Goal: Book appointment/travel/reservation

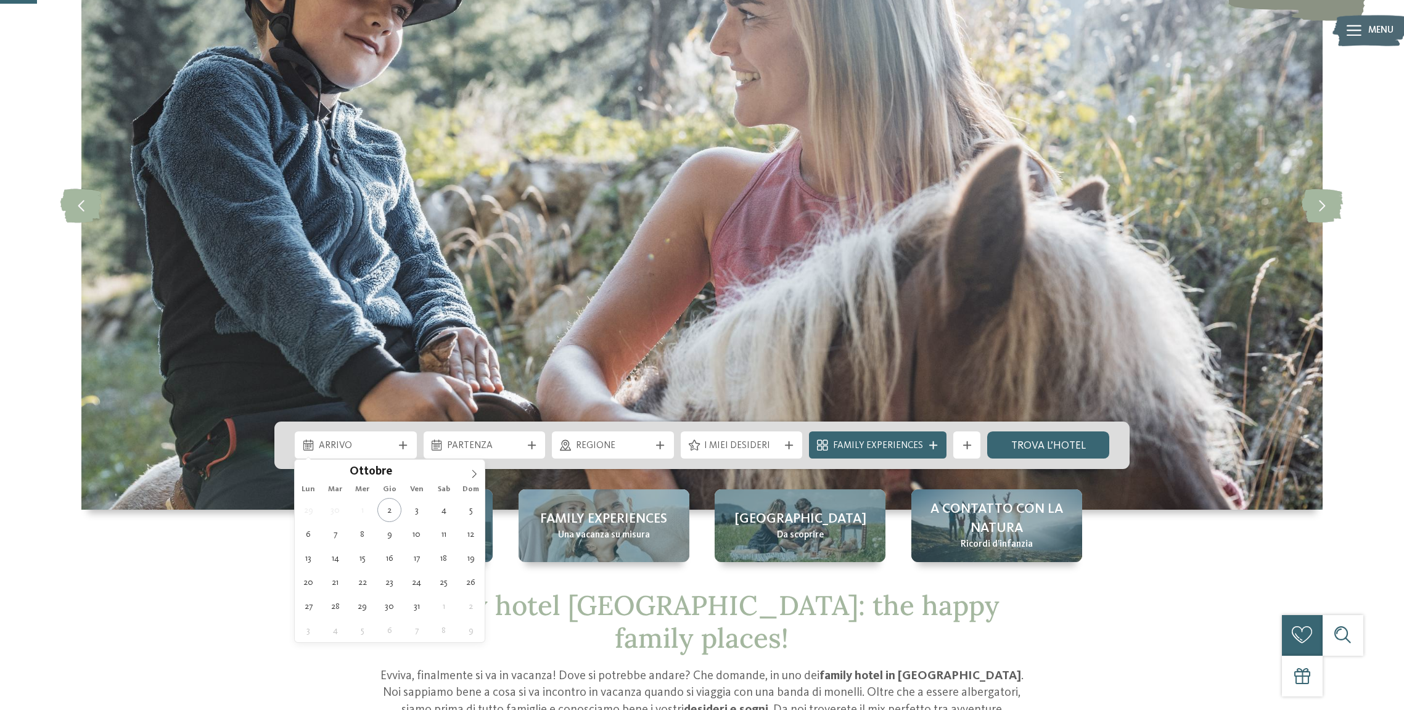
scroll to position [166, 0]
click at [471, 472] on icon at bounding box center [474, 475] width 9 height 9
type input "****"
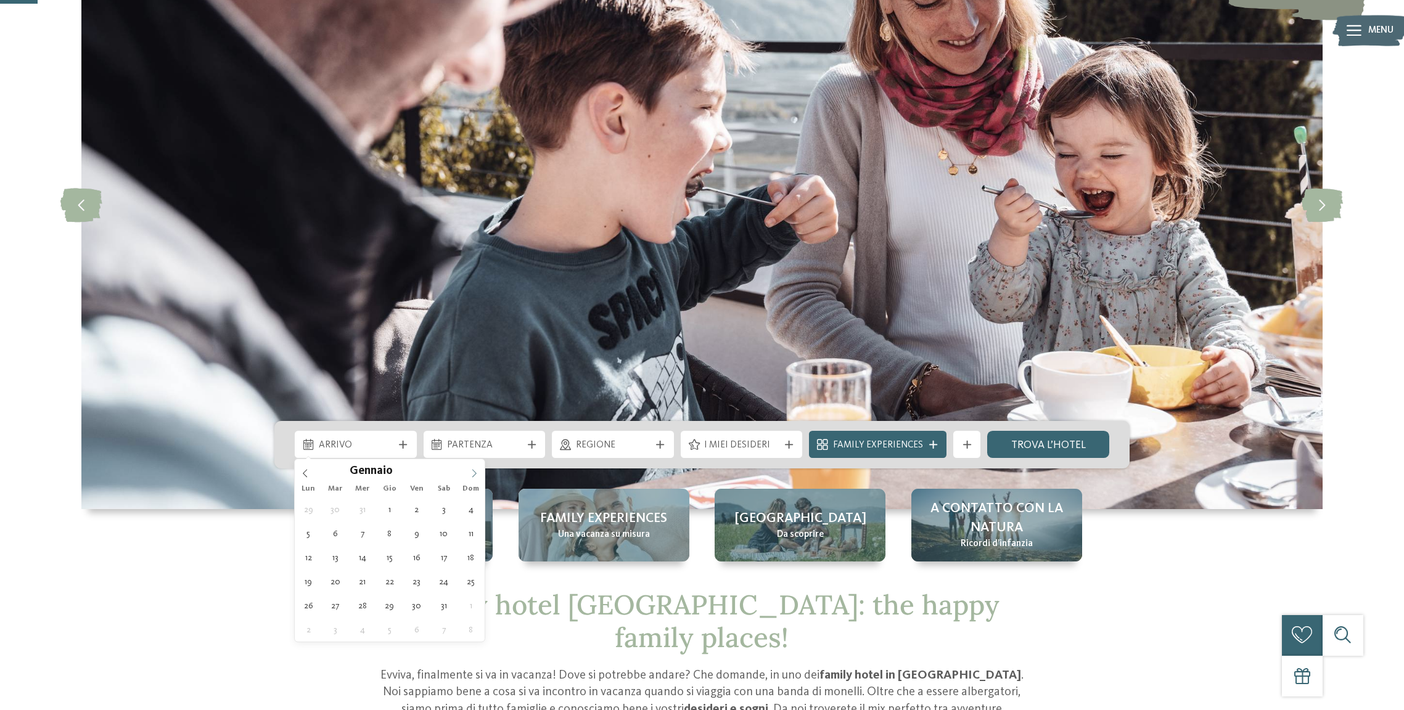
click at [471, 472] on icon at bounding box center [474, 473] width 9 height 9
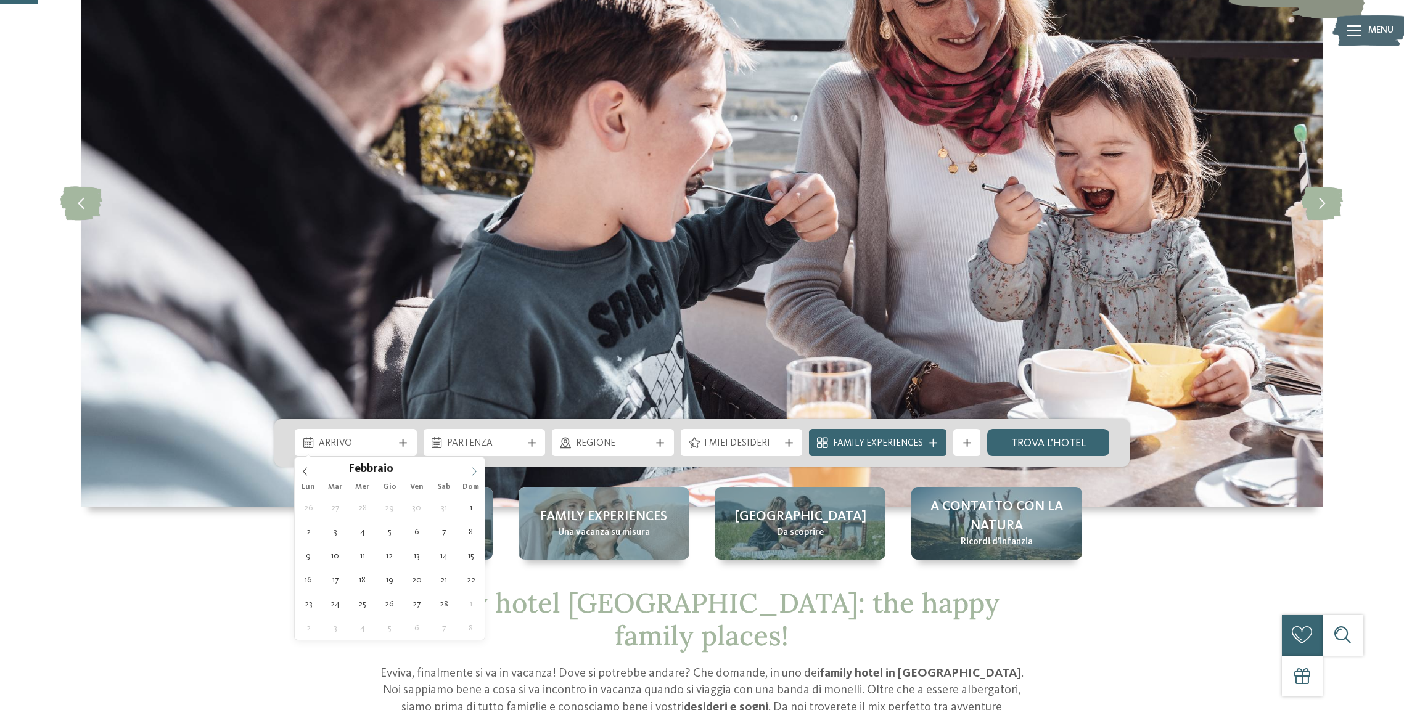
click at [471, 472] on icon at bounding box center [474, 471] width 9 height 9
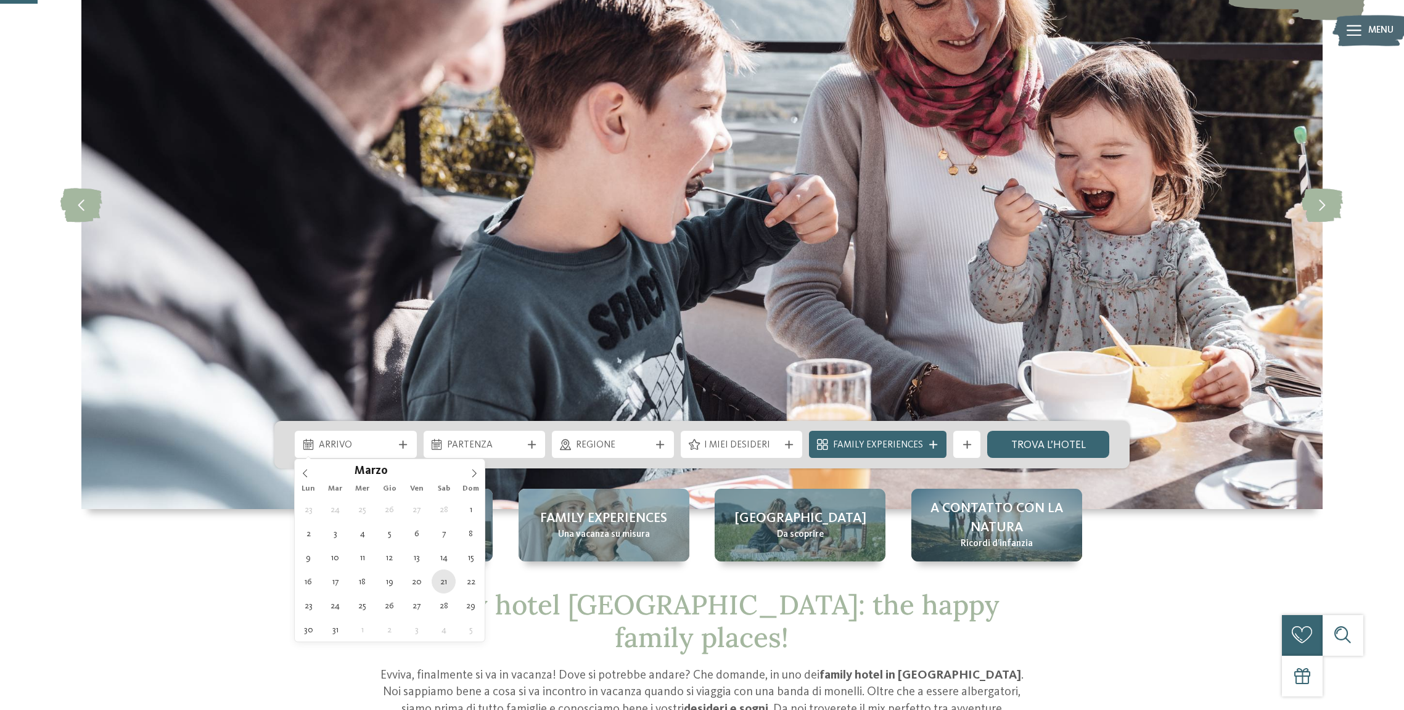
type div "21.03.2026"
type input "****"
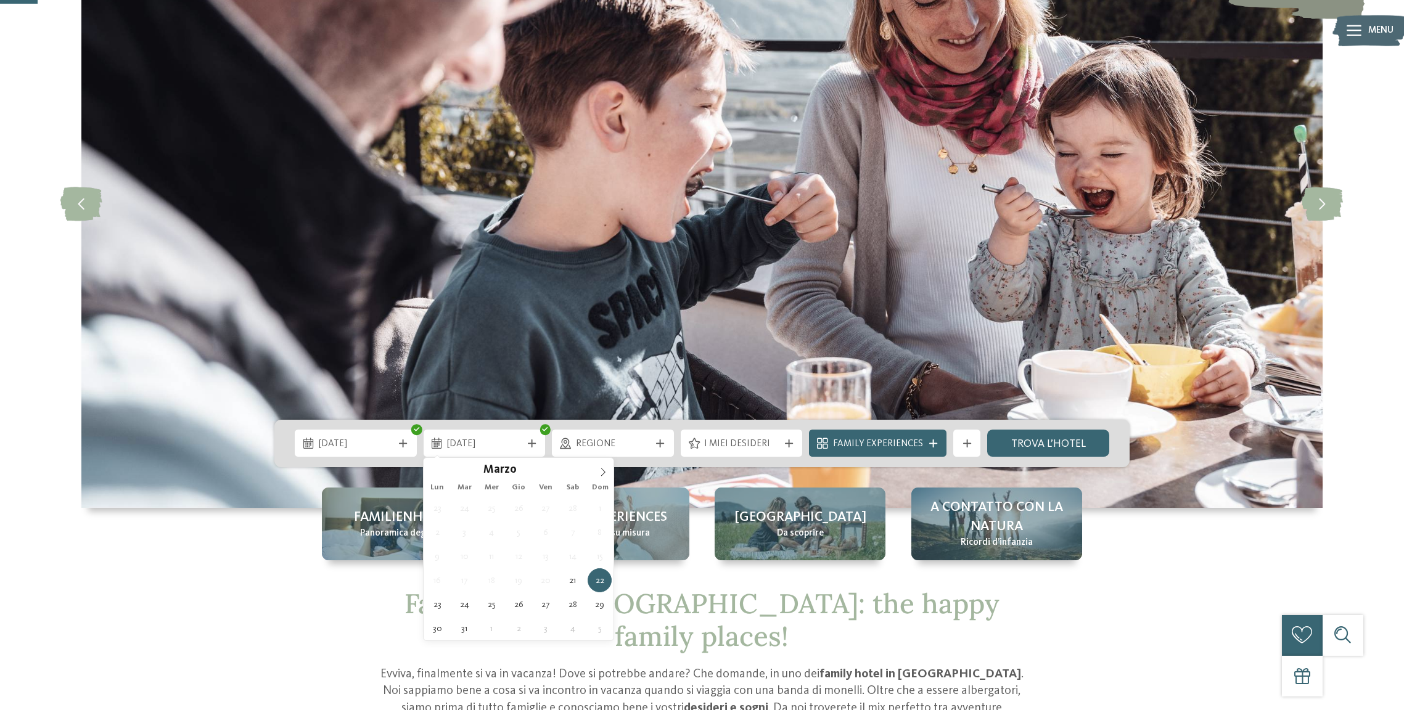
scroll to position [168, 0]
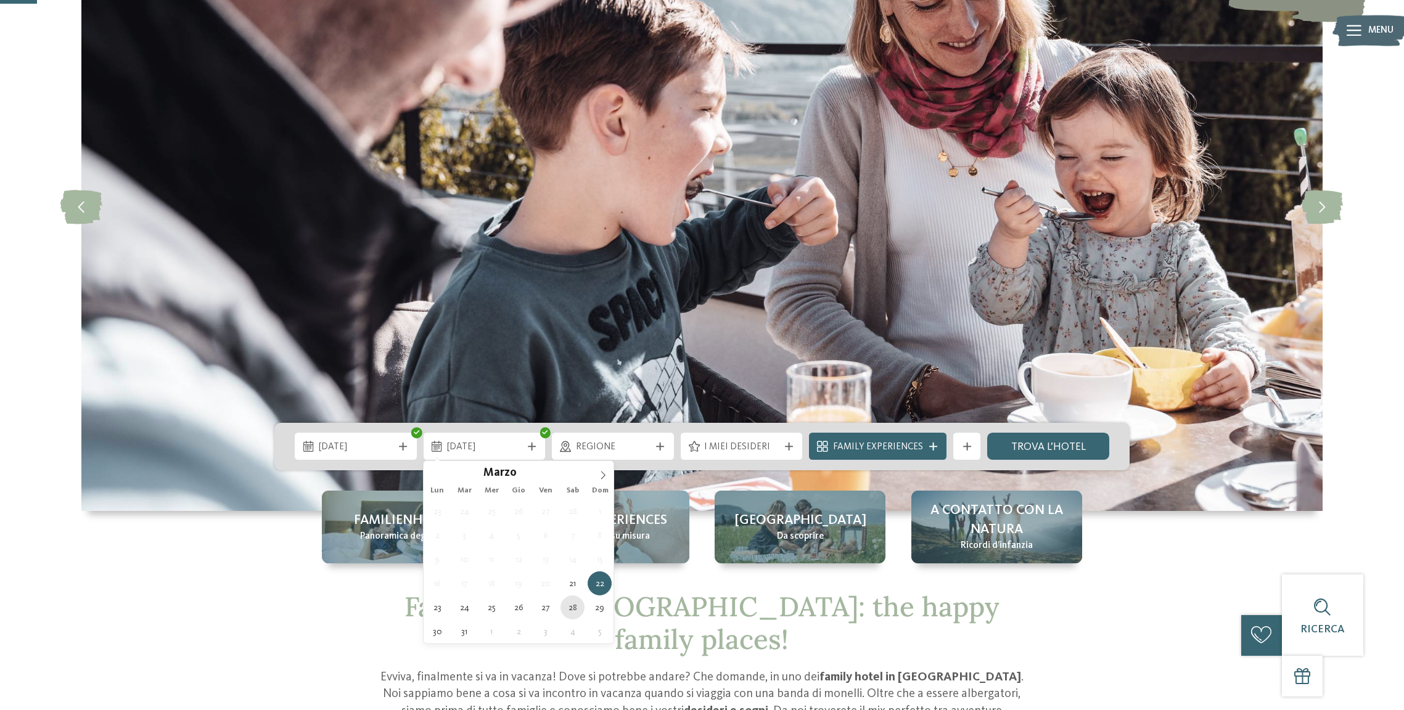
type div "28.03.2026"
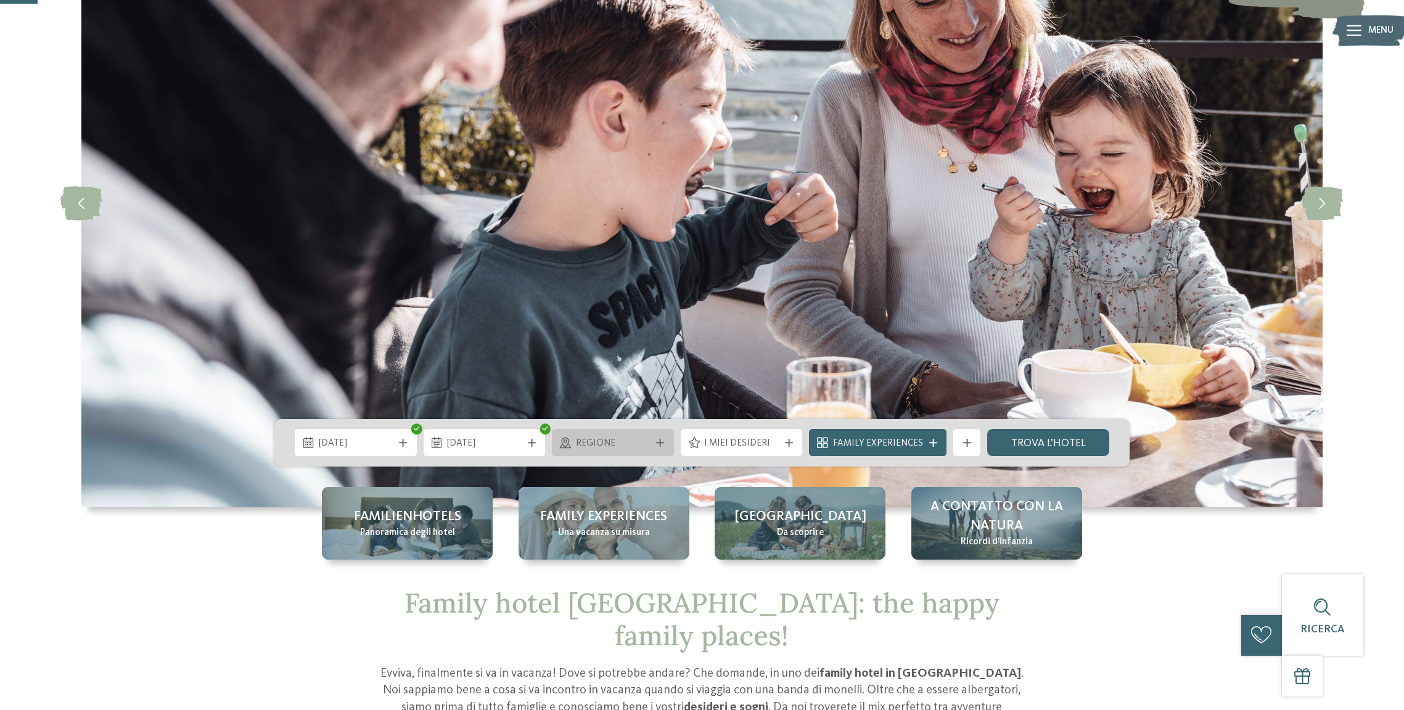
scroll to position [172, 0]
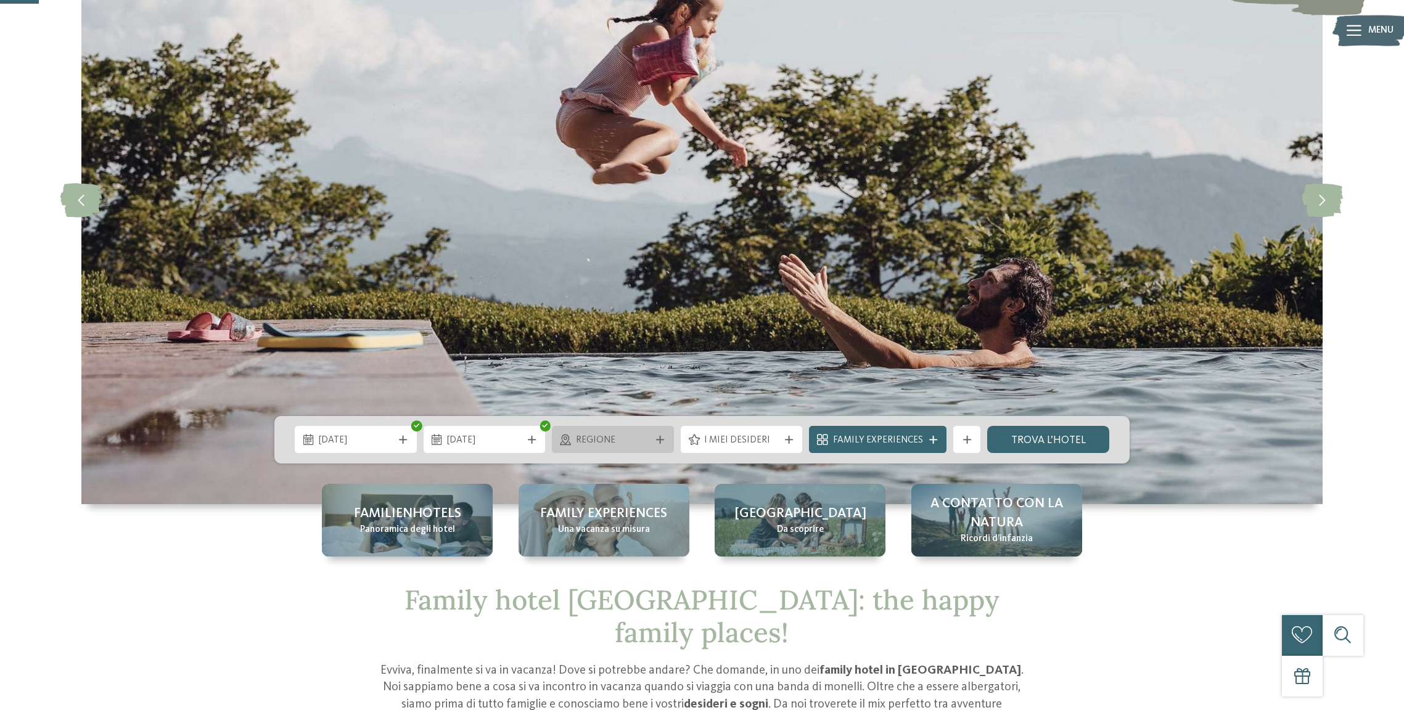
click at [628, 442] on span "Regione" at bounding box center [613, 441] width 75 height 14
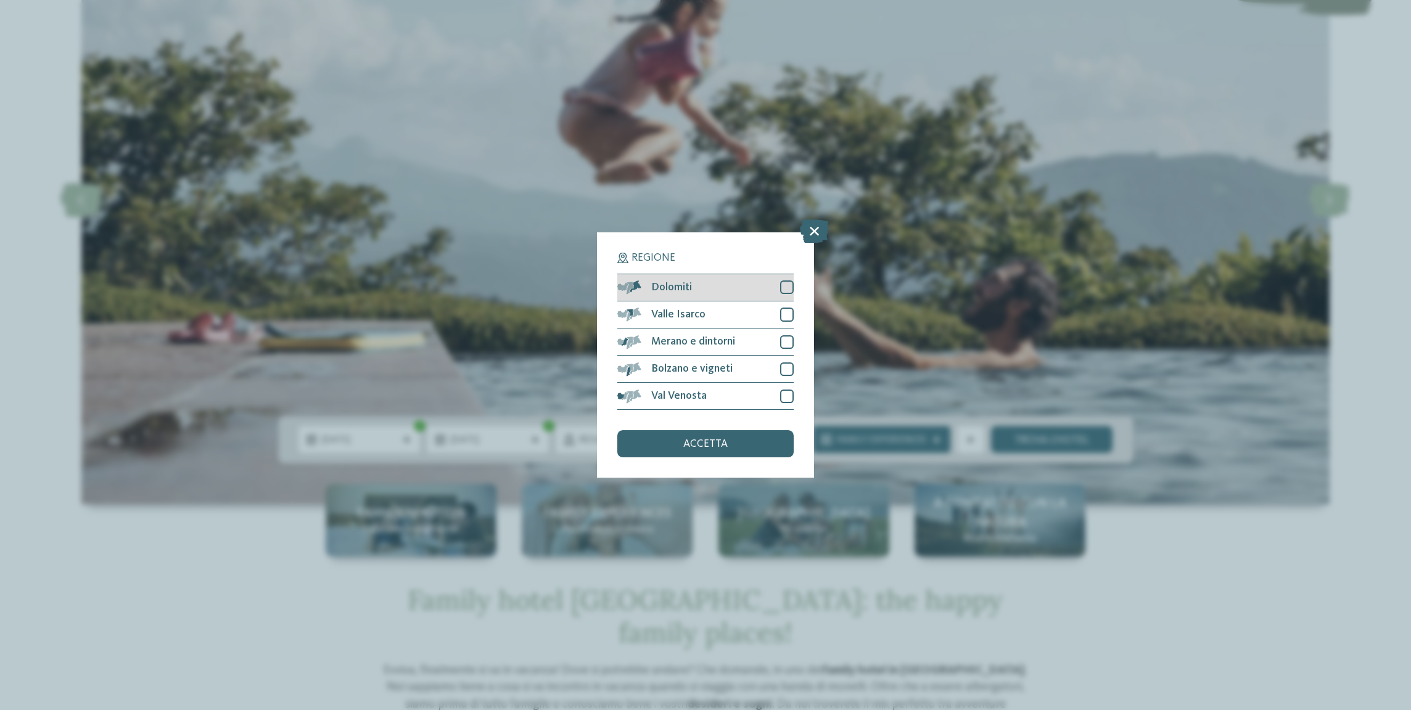
click at [696, 274] on div "Dolomiti" at bounding box center [705, 287] width 176 height 27
click at [706, 439] on span "accetta" at bounding box center [705, 444] width 44 height 11
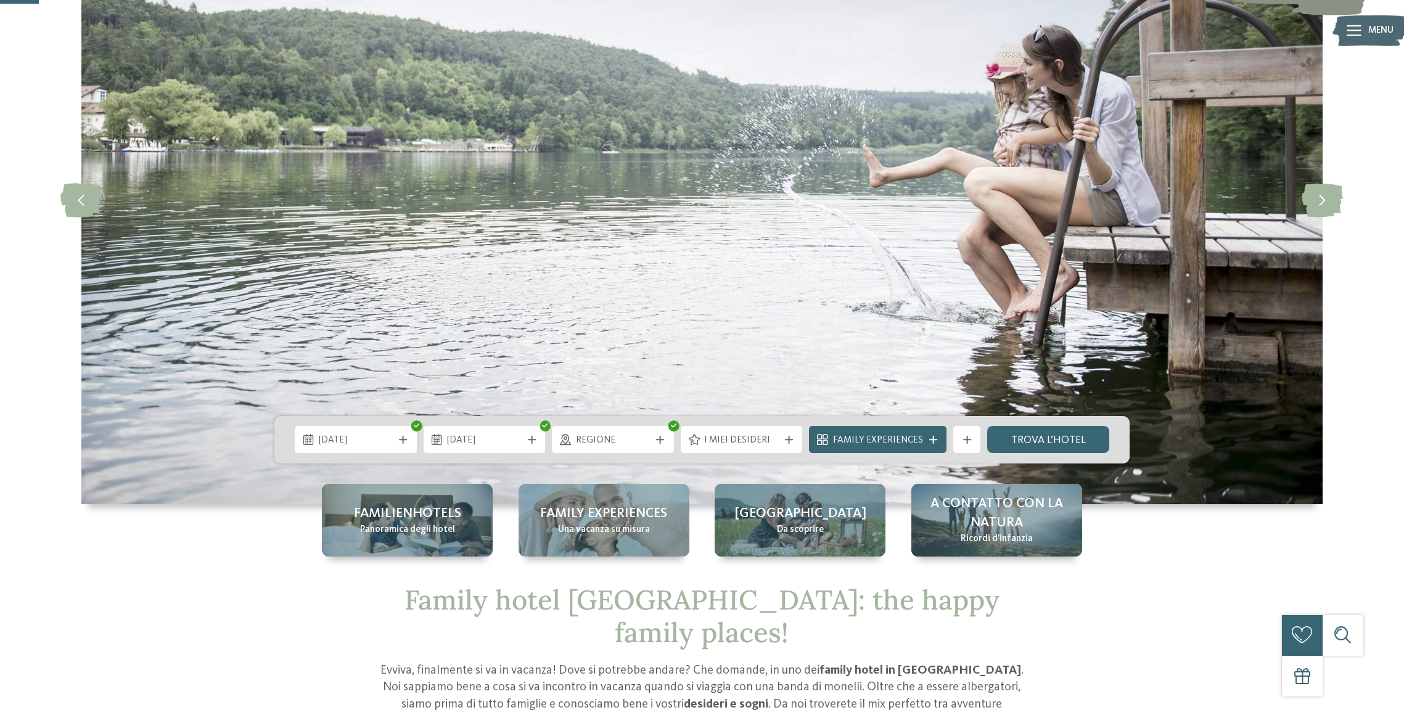
scroll to position [171, 0]
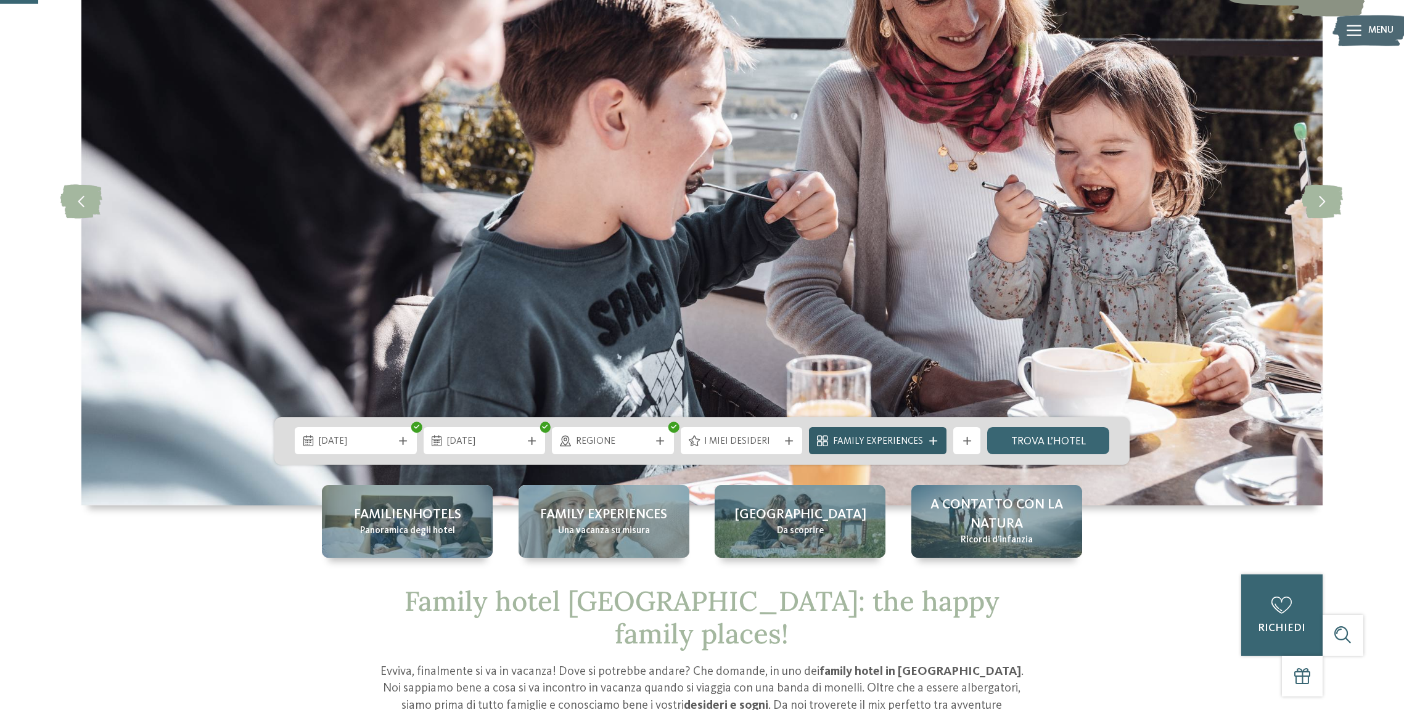
click at [861, 440] on span "Family Experiences" at bounding box center [878, 442] width 90 height 14
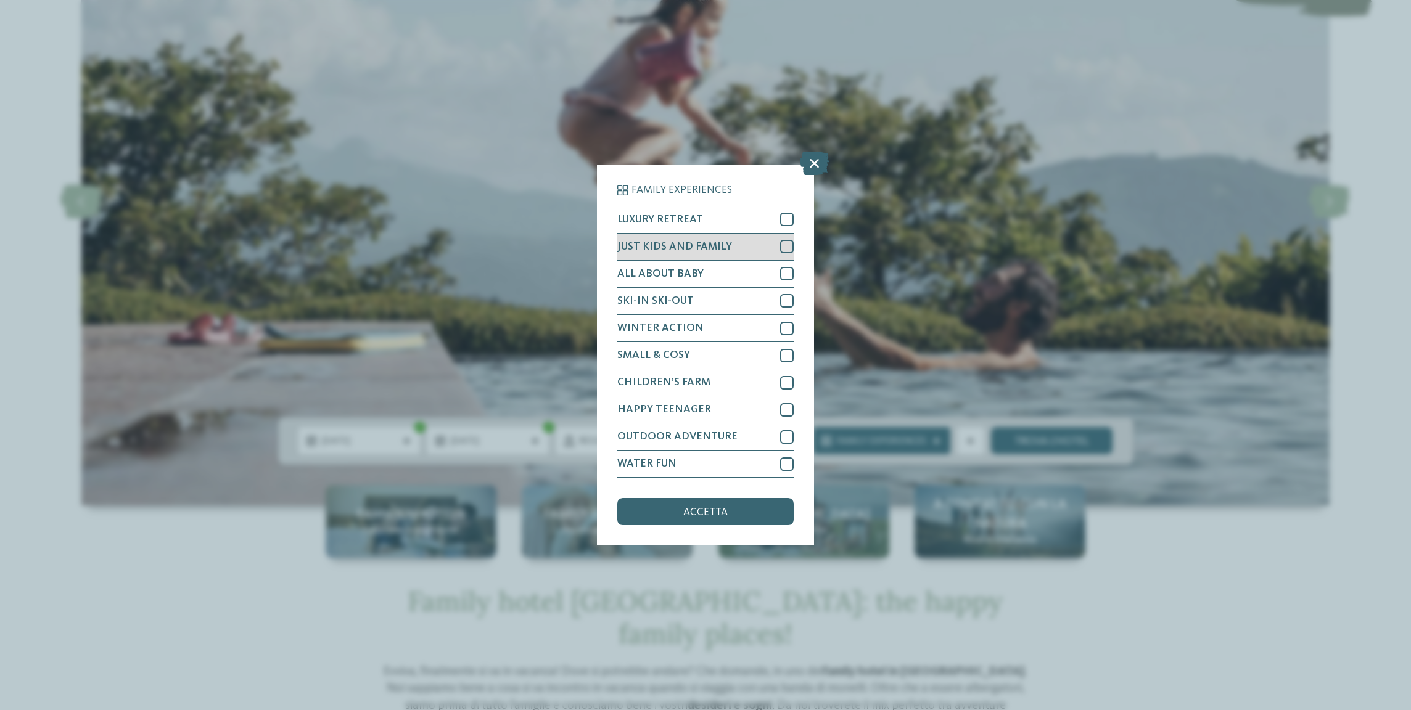
click at [785, 240] on div at bounding box center [787, 247] width 14 height 14
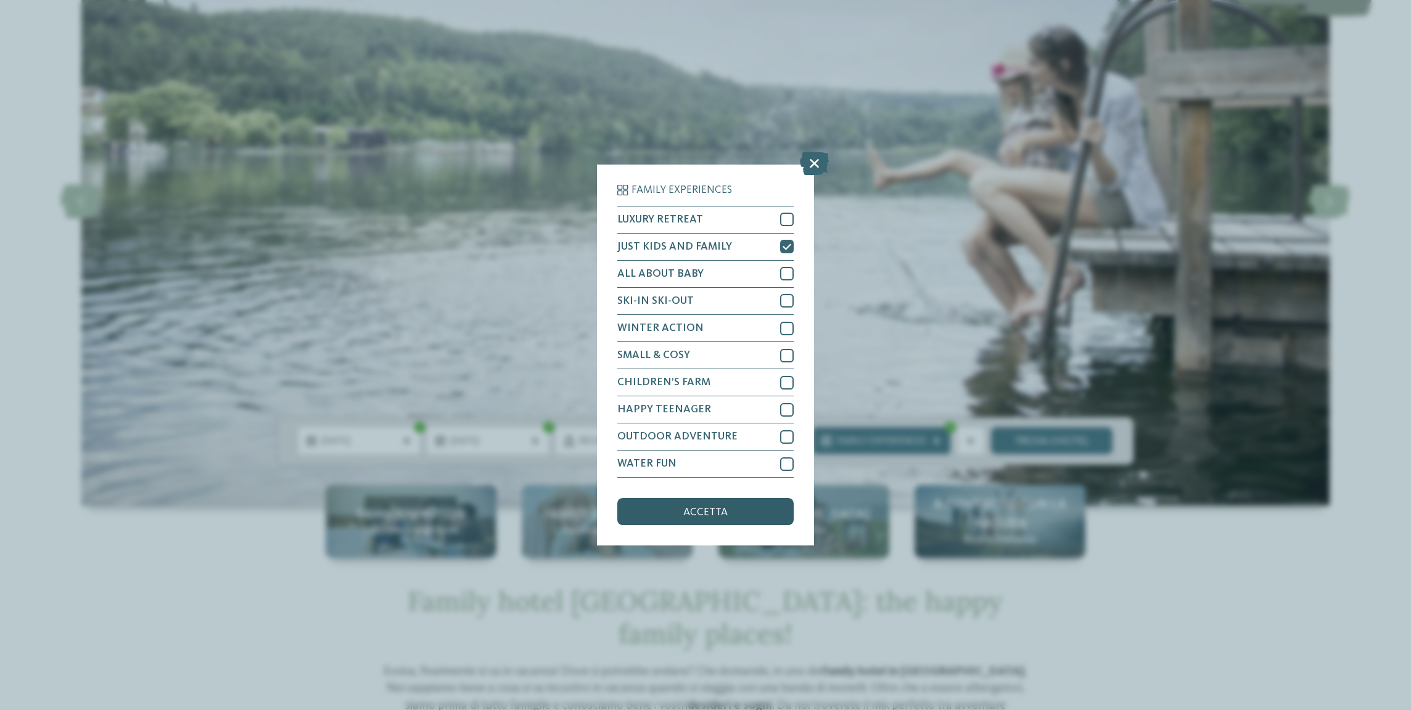
click at [700, 508] on span "accetta" at bounding box center [705, 513] width 44 height 11
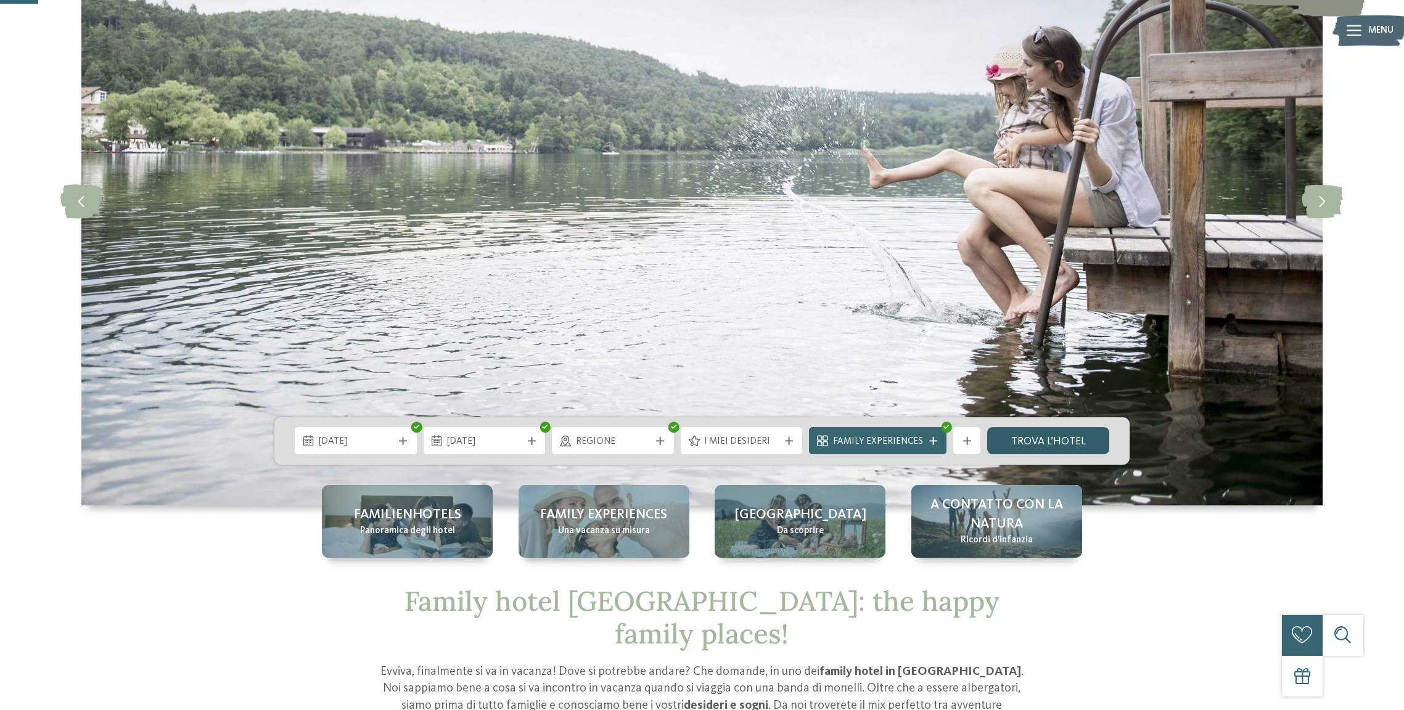
click at [1023, 440] on link "trova l’hotel" at bounding box center [1048, 440] width 122 height 27
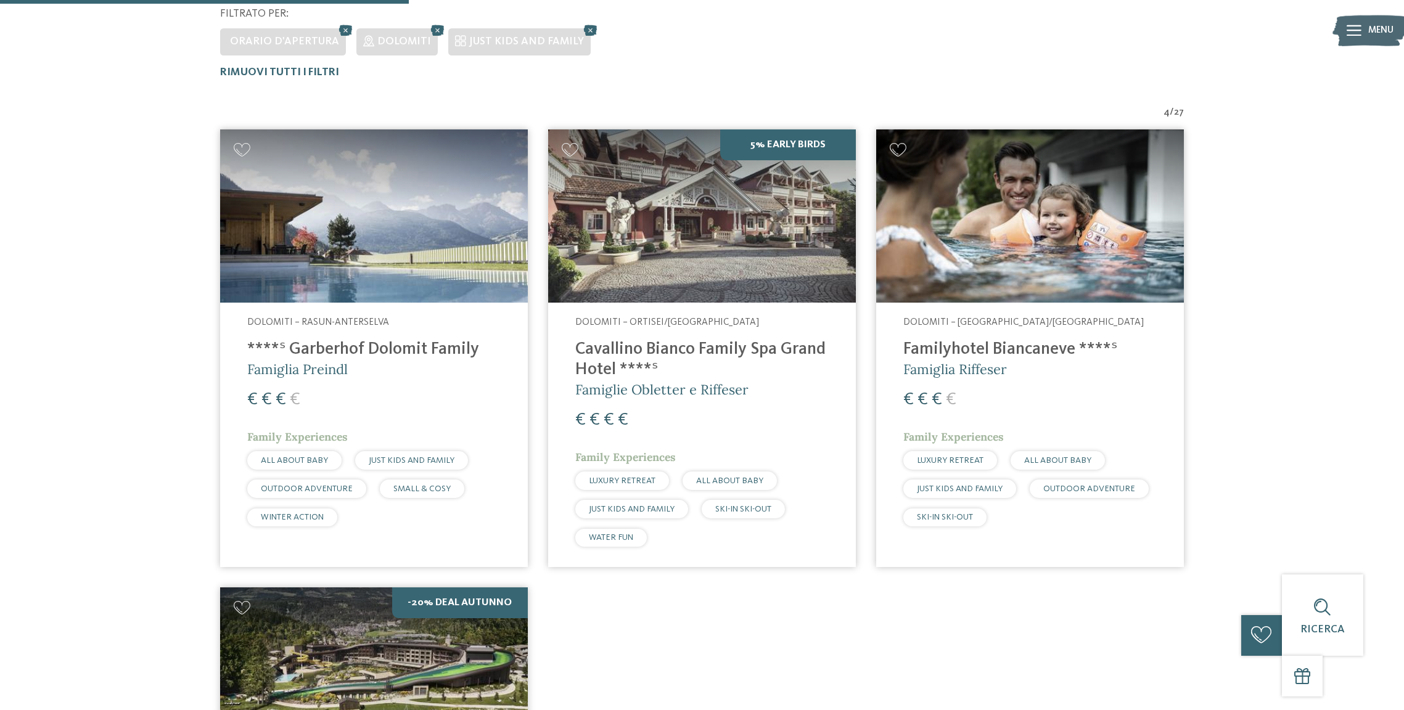
scroll to position [400, 0]
click at [1006, 352] on h4 "Familyhotel Biancaneve ****ˢ" at bounding box center [1029, 350] width 253 height 20
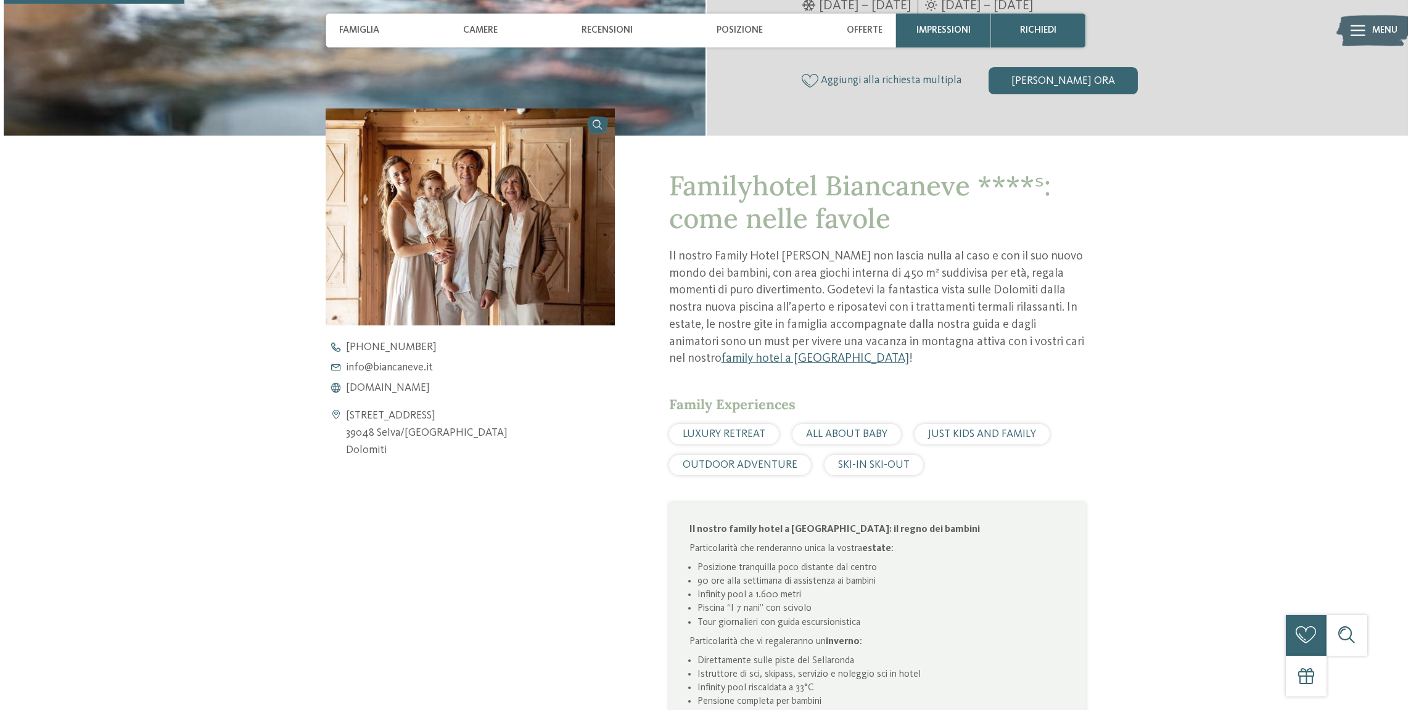
scroll to position [459, 0]
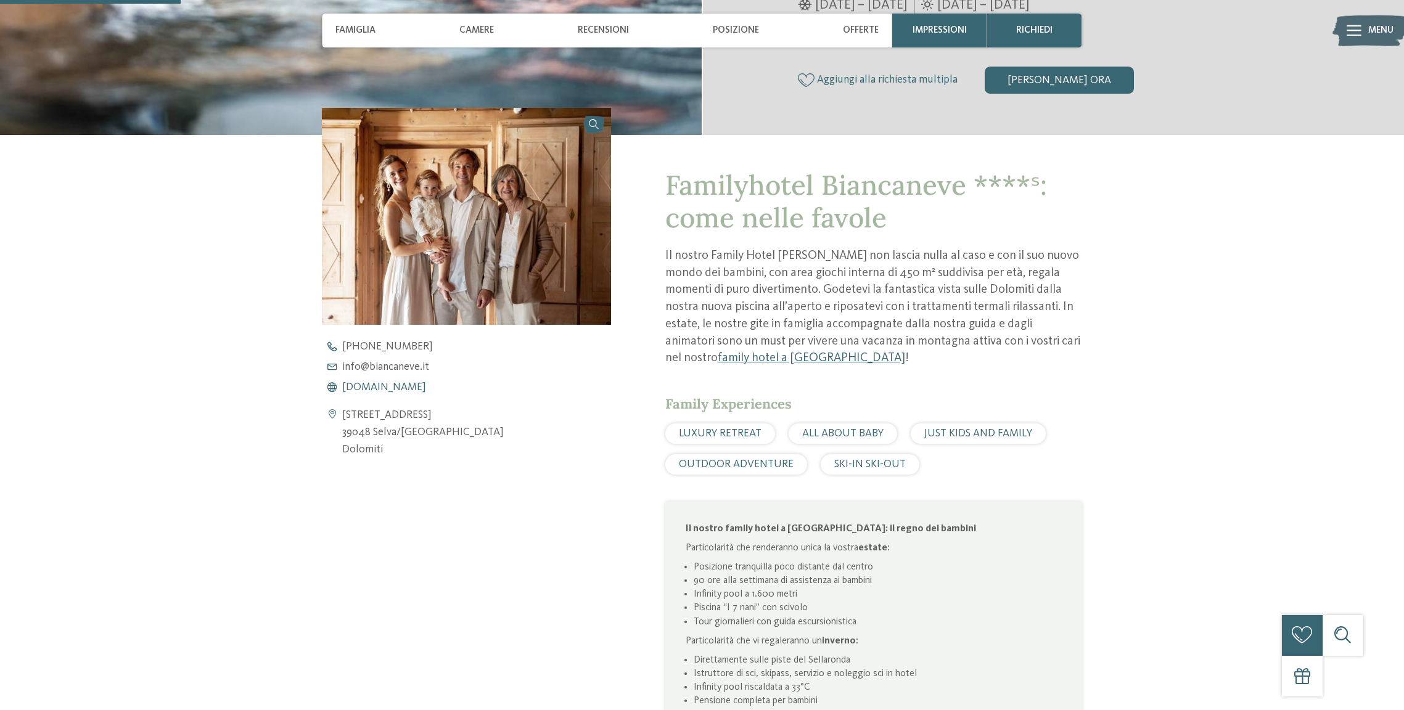
click at [374, 387] on span "www.biancaneve.it" at bounding box center [384, 387] width 84 height 11
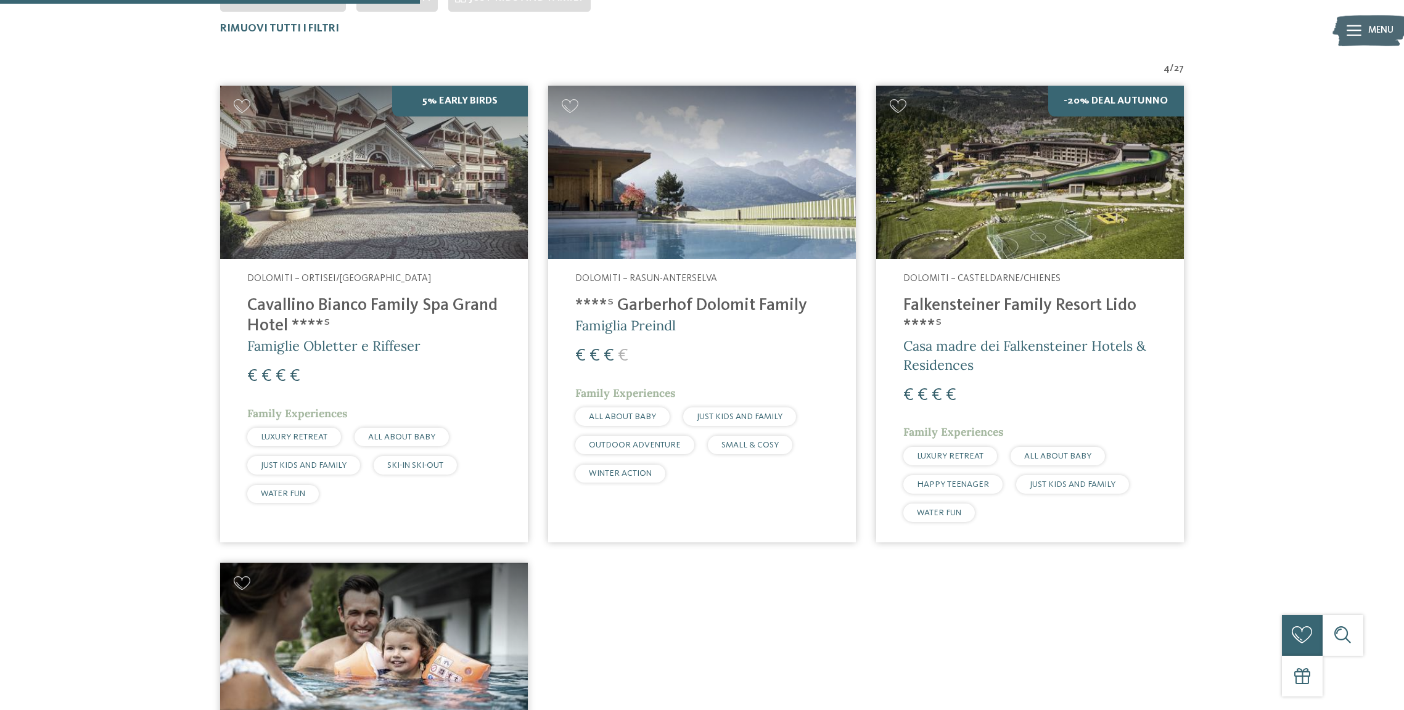
scroll to position [448, 0]
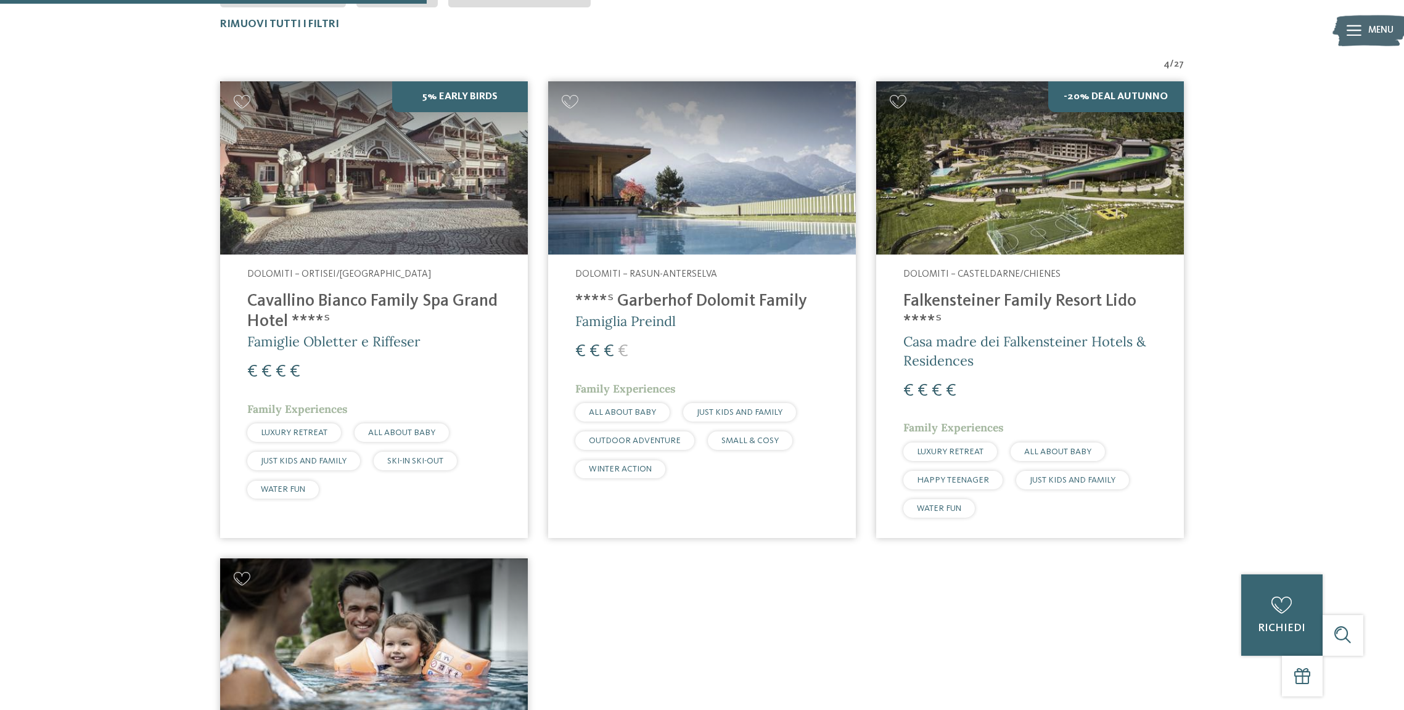
click at [301, 297] on h4 "Cavallino Bianco Family Spa Grand Hotel ****ˢ" at bounding box center [373, 312] width 253 height 41
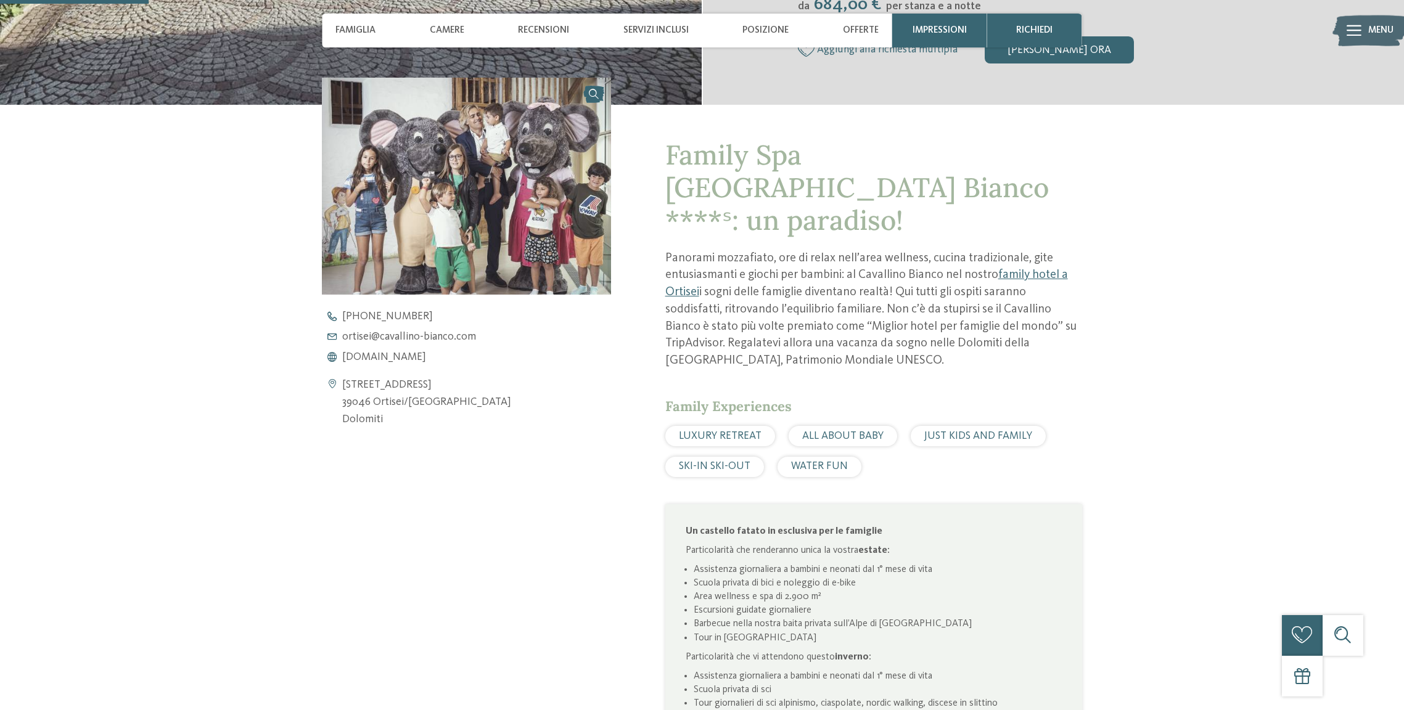
scroll to position [502, 0]
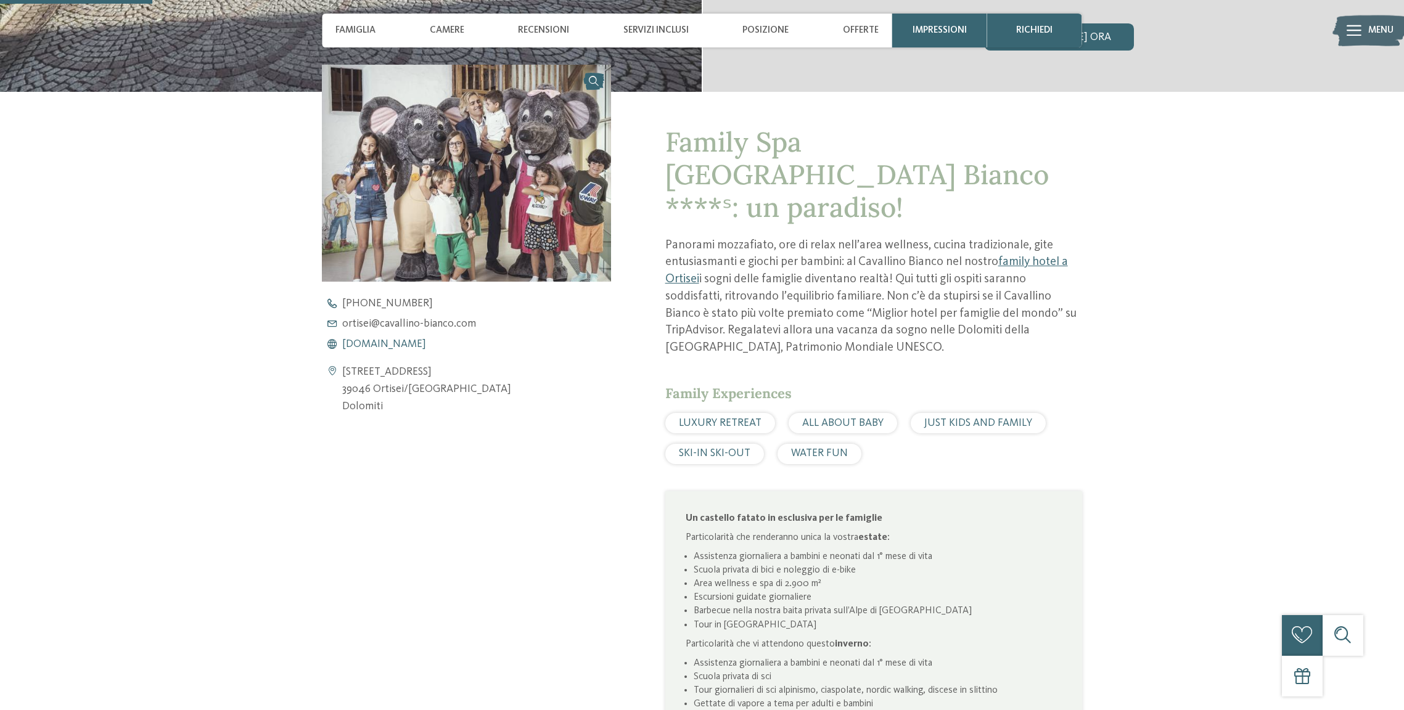
click at [400, 340] on span "[DOMAIN_NAME]" at bounding box center [384, 344] width 84 height 11
